Goal: Find specific page/section: Find specific page/section

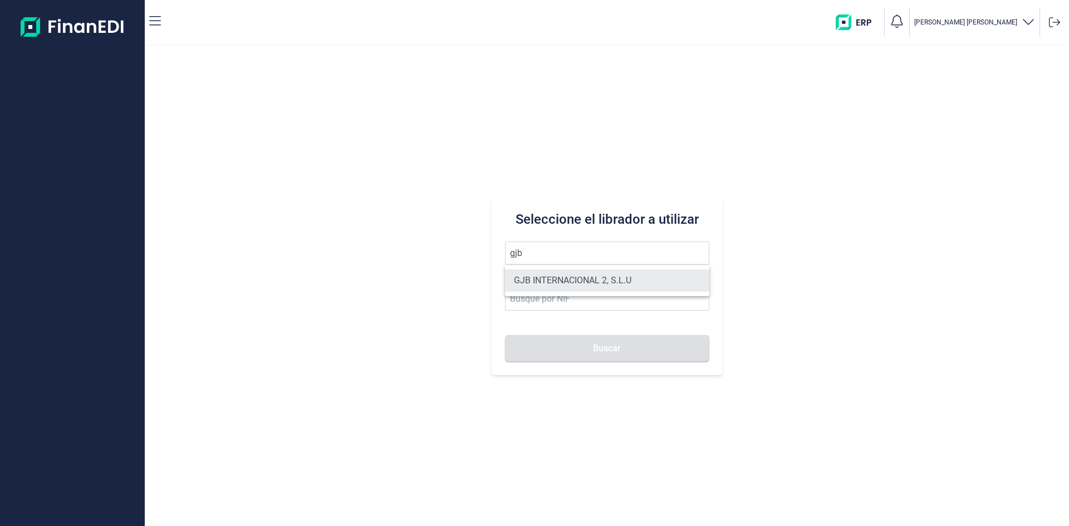
click at [572, 279] on li "GJB INTERNACIONAL 2, S.L.U" at bounding box center [607, 281] width 204 height 22
type input "GJB INTERNACIONAL 2, S.L.U"
type input "B05482971"
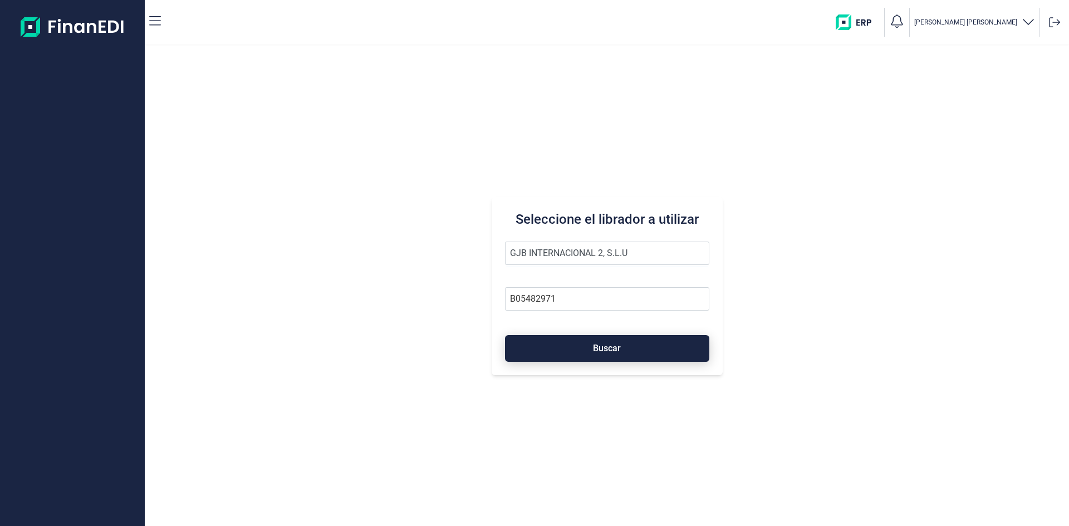
click at [597, 344] on span "Buscar" at bounding box center [607, 348] width 28 height 8
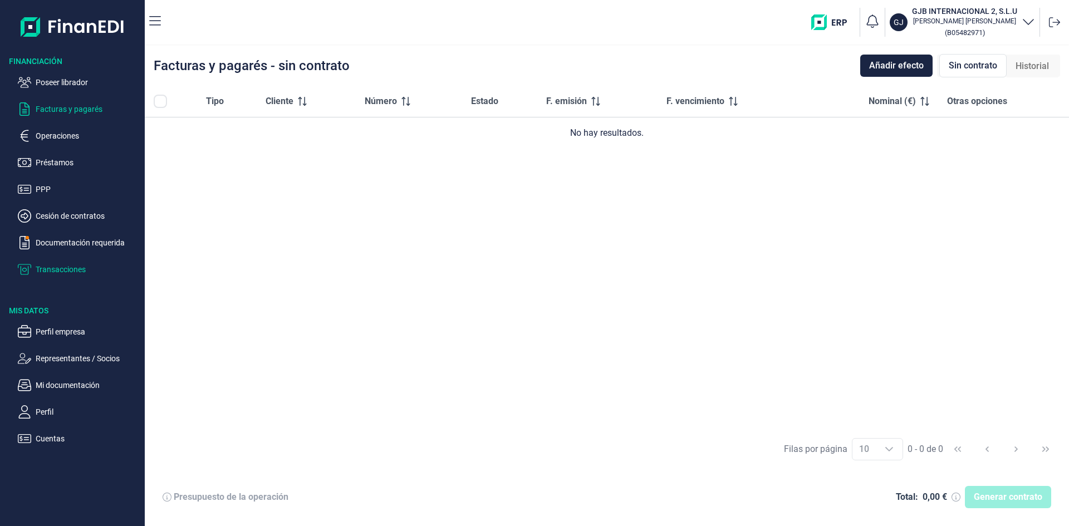
click at [65, 270] on p "Transacciones" at bounding box center [88, 269] width 105 height 13
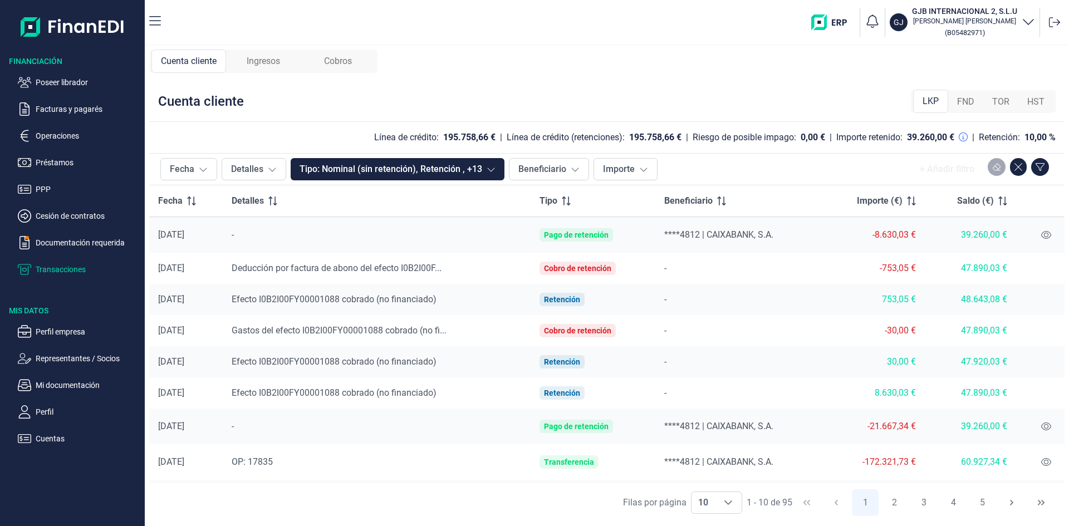
click at [269, 64] on span "Ingresos" at bounding box center [263, 61] width 33 height 13
